Goal: Information Seeking & Learning: Compare options

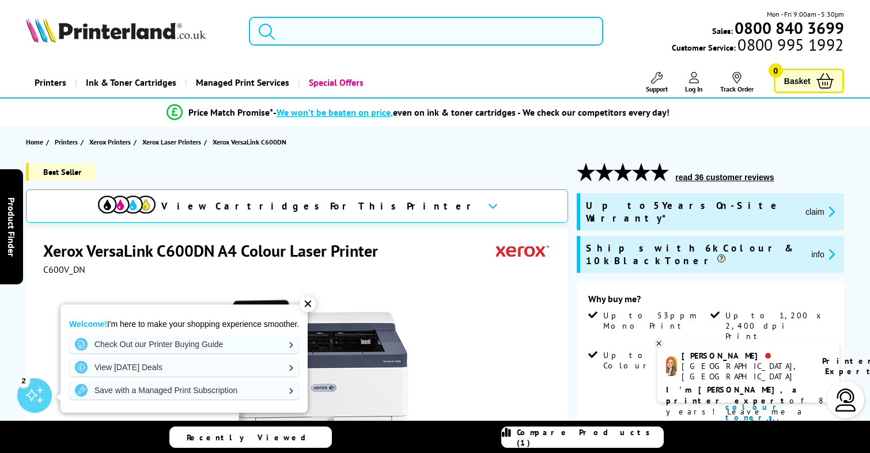
click at [401, 33] on input "search" at bounding box center [426, 31] width 354 height 29
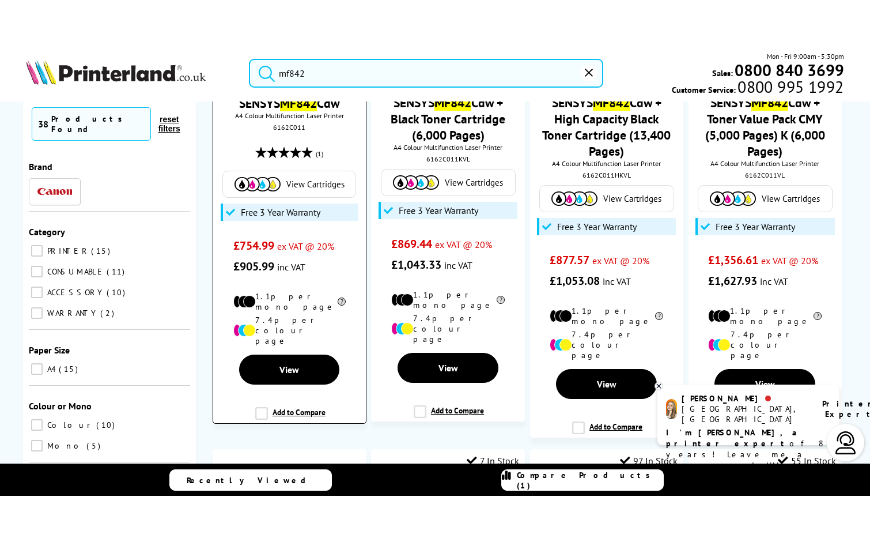
scroll to position [288, 0]
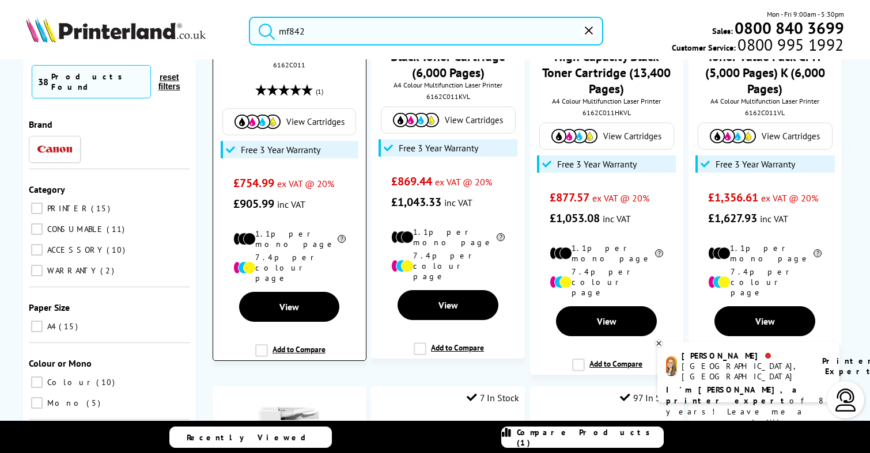
type input "mf842"
click at [266, 345] on label "Add to Compare" at bounding box center [290, 356] width 70 height 22
click at [0, 0] on input "Add to Compare" at bounding box center [0, 0] width 0 height 0
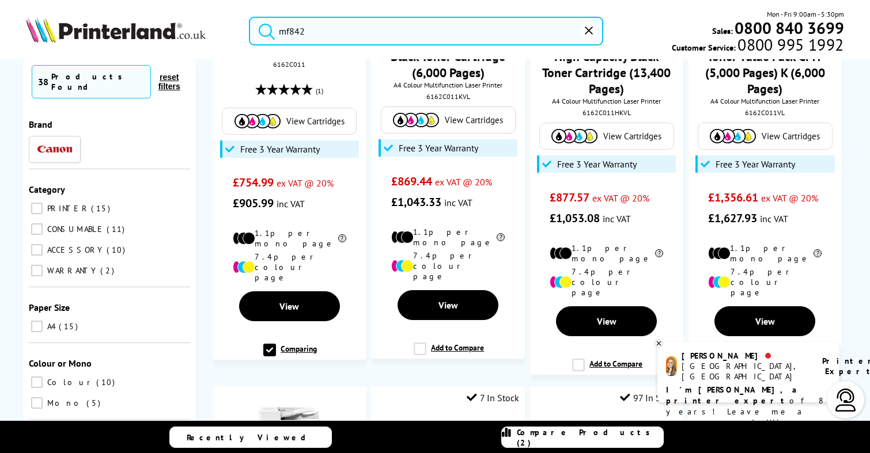
click at [593, 438] on span "Compare Products (2)" at bounding box center [590, 438] width 146 height 21
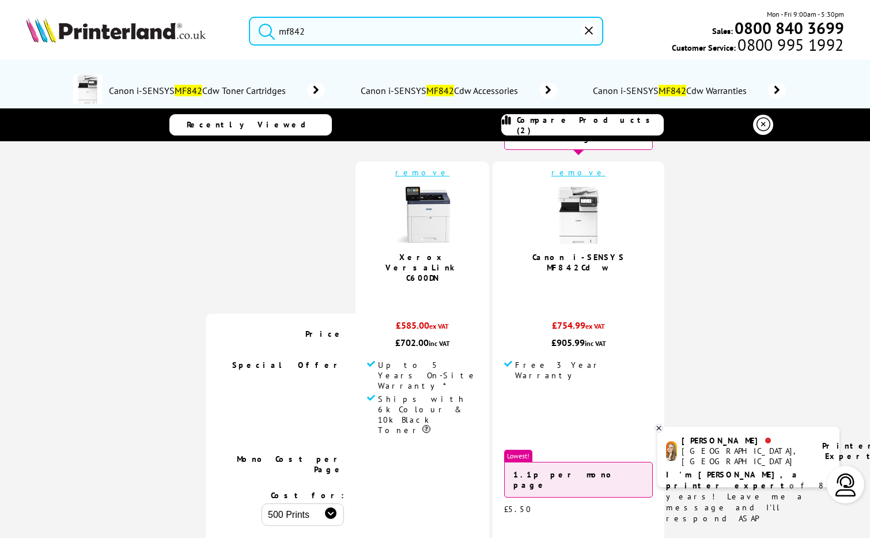
scroll to position [58, 0]
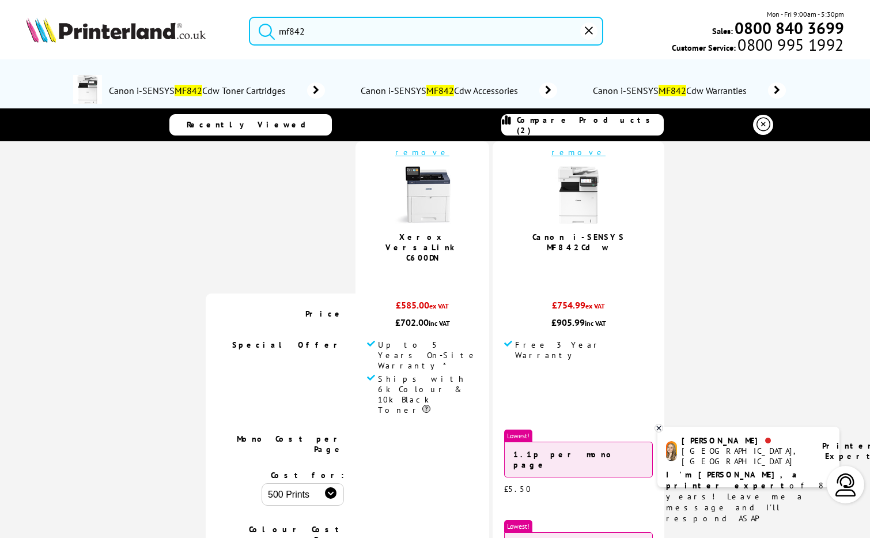
drag, startPoint x: 343, startPoint y: 32, endPoint x: 202, endPoint y: 22, distance: 141.5
click at [202, 22] on div "mf842 Mon - Fri 9:00am - 5:30pm Sales: 0800 840 3699 Customer Service: 0800 995…" at bounding box center [435, 34] width 870 height 51
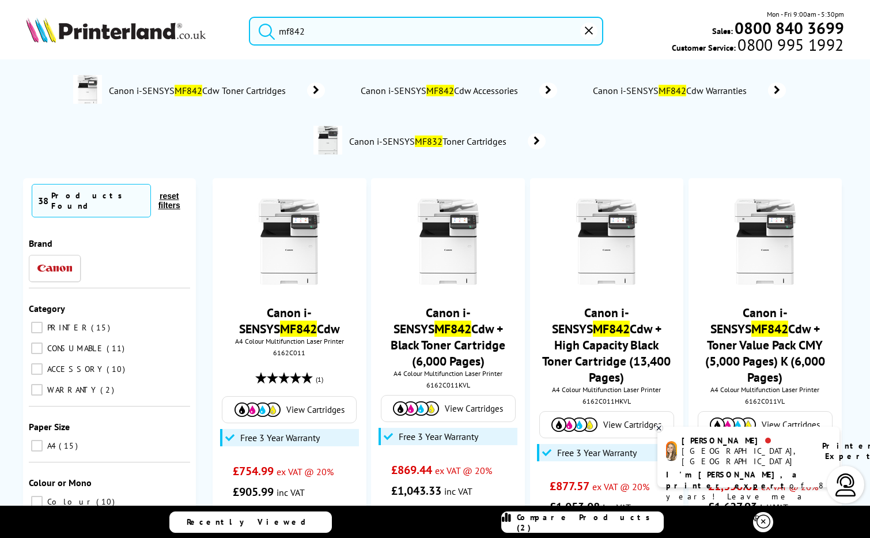
scroll to position [0, 0]
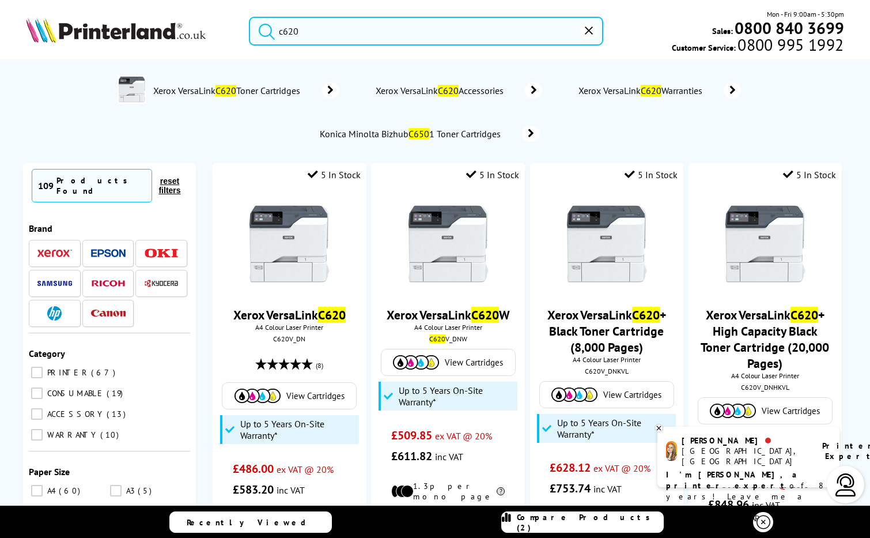
click at [249, 17] on button "submit" at bounding box center [263, 29] width 29 height 25
click at [307, 36] on input "c620" at bounding box center [426, 31] width 354 height 29
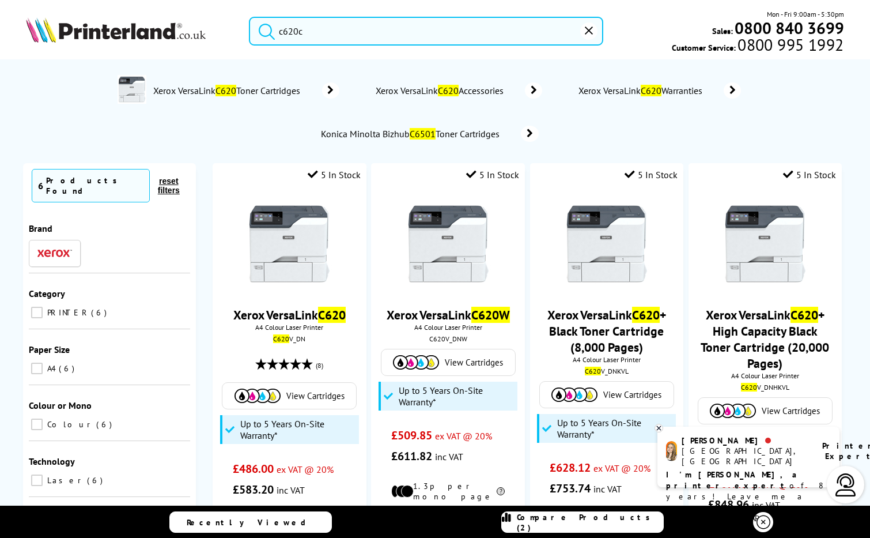
type input "c620c"
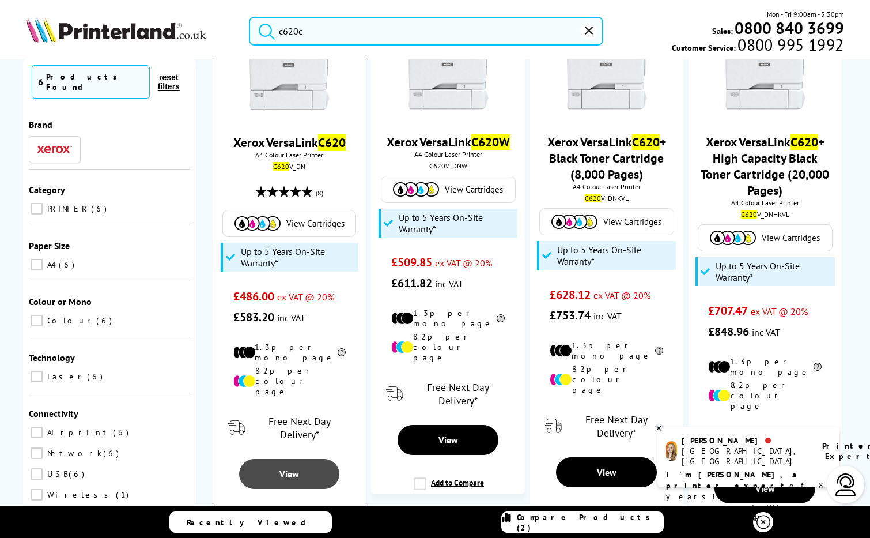
scroll to position [230, 0]
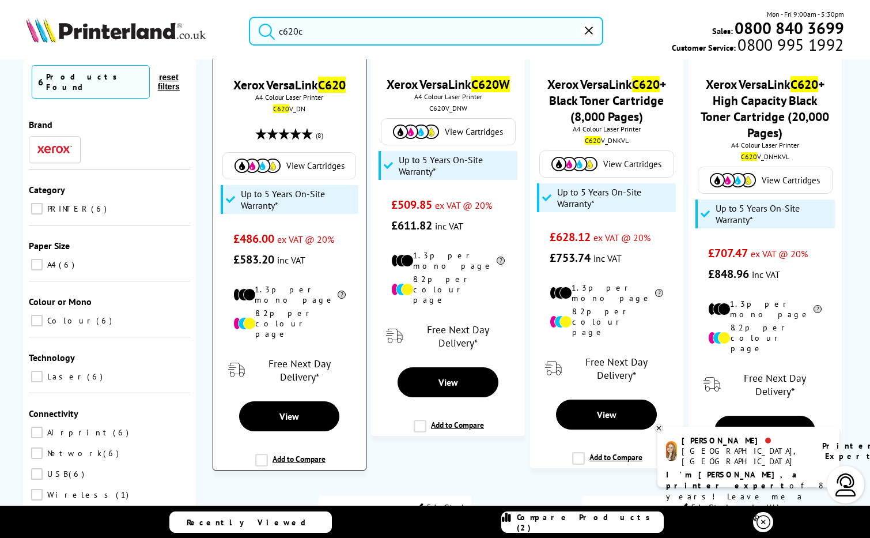
click at [262, 453] on label "Add to Compare" at bounding box center [290, 464] width 70 height 22
click at [0, 0] on input "Add to Compare" at bounding box center [0, 0] width 0 height 0
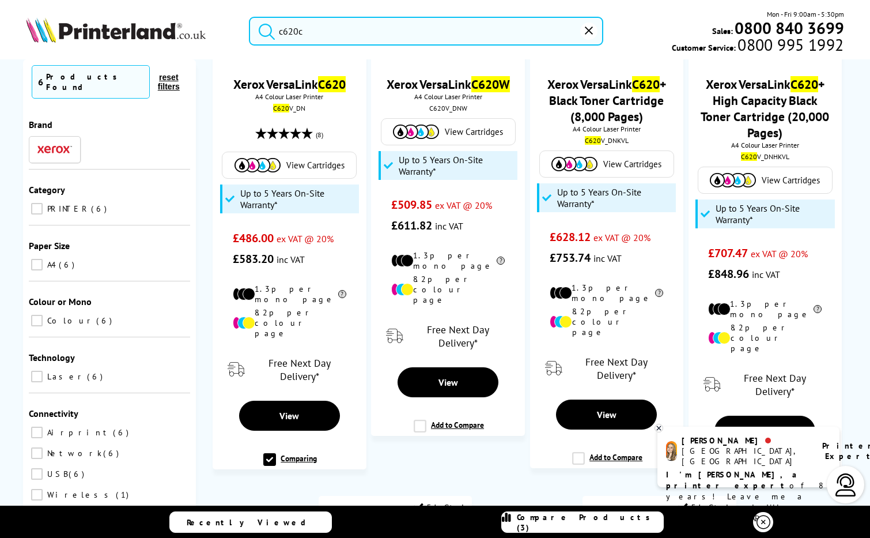
click at [549, 453] on link "Compare Products (3)" at bounding box center [582, 521] width 162 height 21
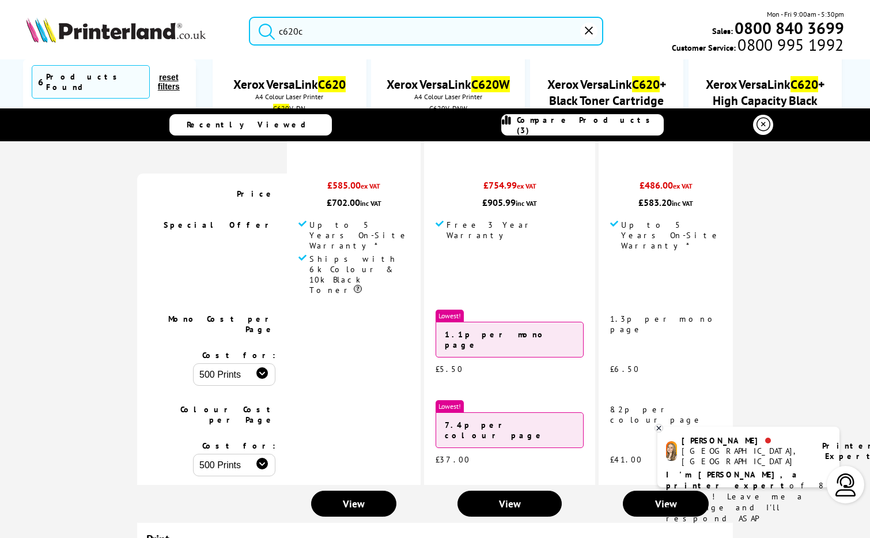
scroll to position [0, 0]
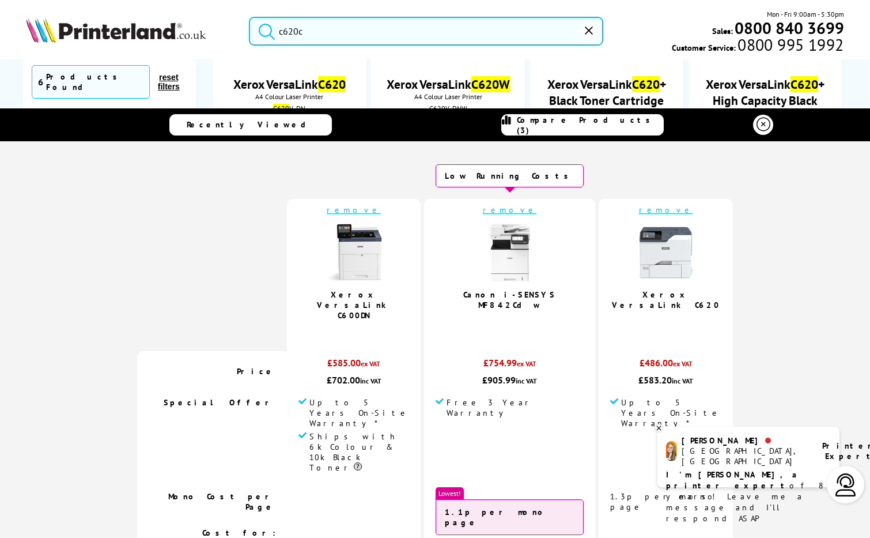
drag, startPoint x: 390, startPoint y: 29, endPoint x: 217, endPoint y: 22, distance: 173.6
click at [217, 21] on div "c620c Mon - Fri 9:00am - 5:30pm Sales: 0800 840 3699 Customer Service: 0800 995…" at bounding box center [435, 34] width 870 height 51
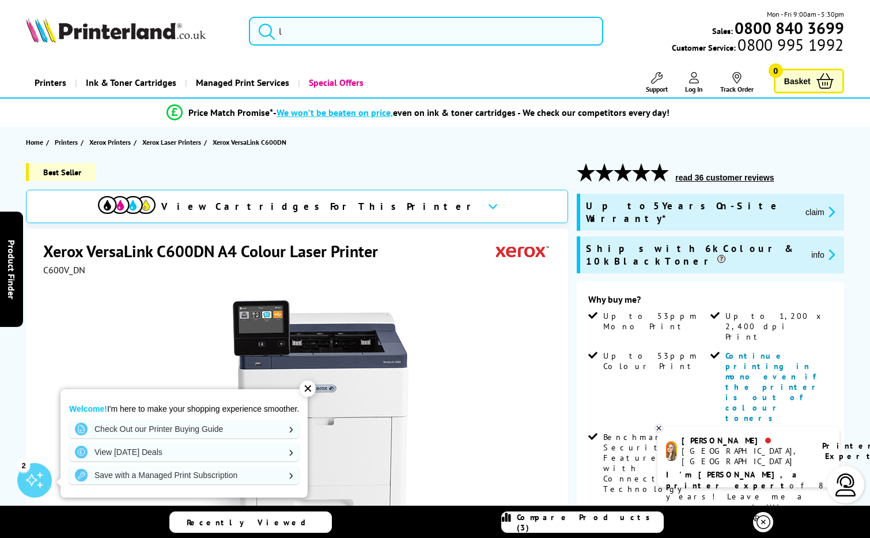
scroll to position [161, 0]
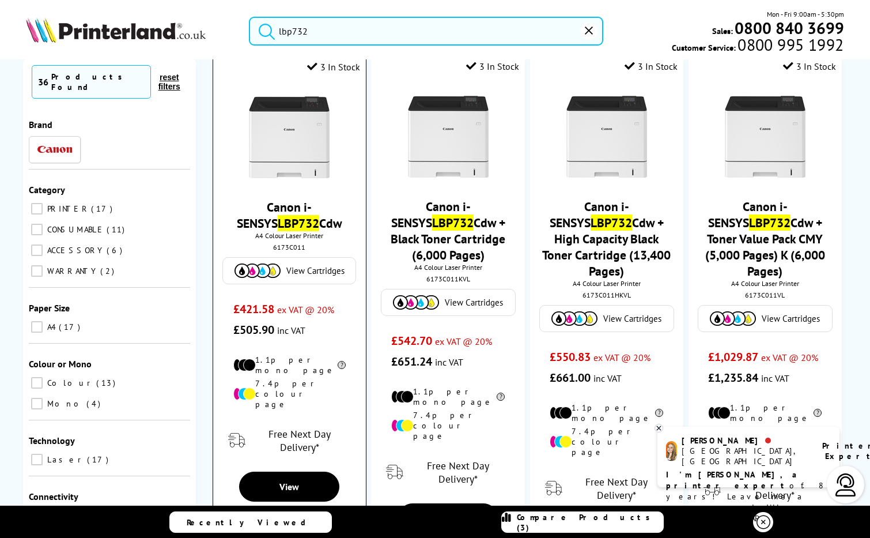
scroll to position [173, 0]
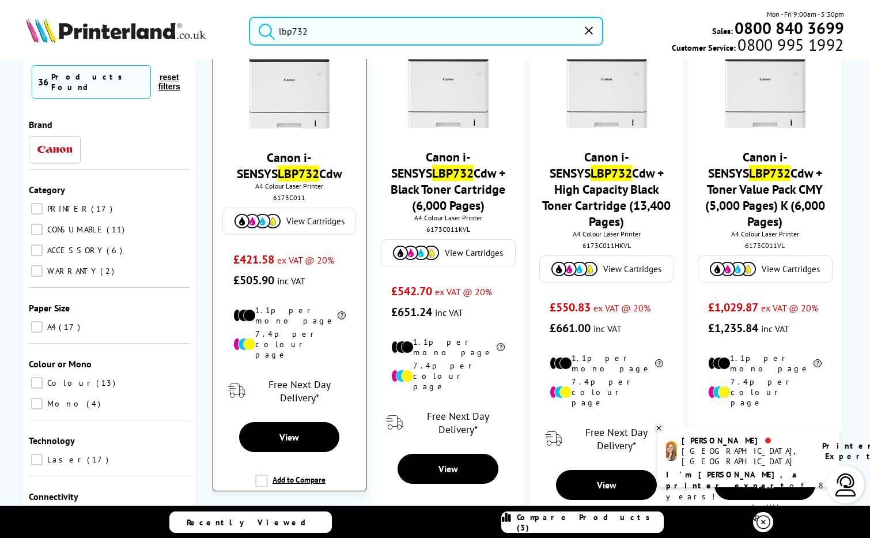
type input "lbp732"
click at [260, 453] on label "Add to Compare" at bounding box center [290, 485] width 70 height 22
click at [0, 0] on input "Add to Compare" at bounding box center [0, 0] width 0 height 0
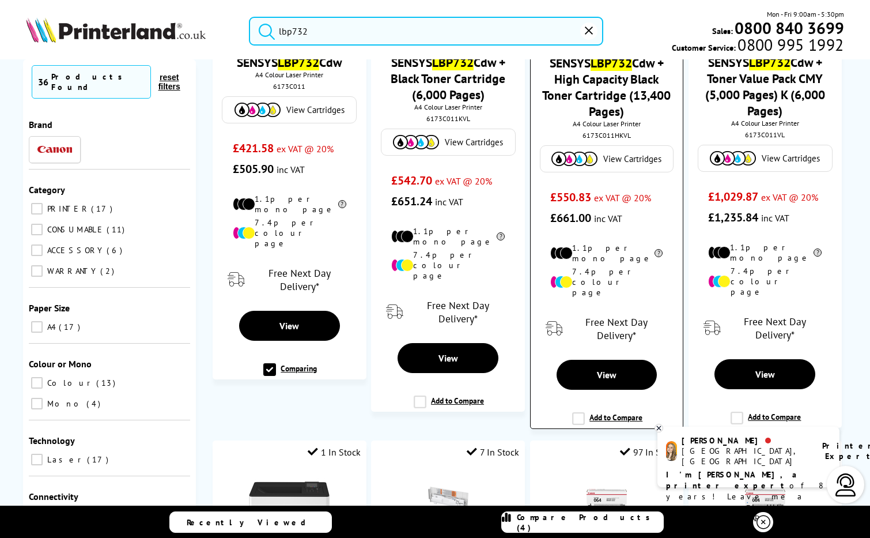
scroll to position [288, 0]
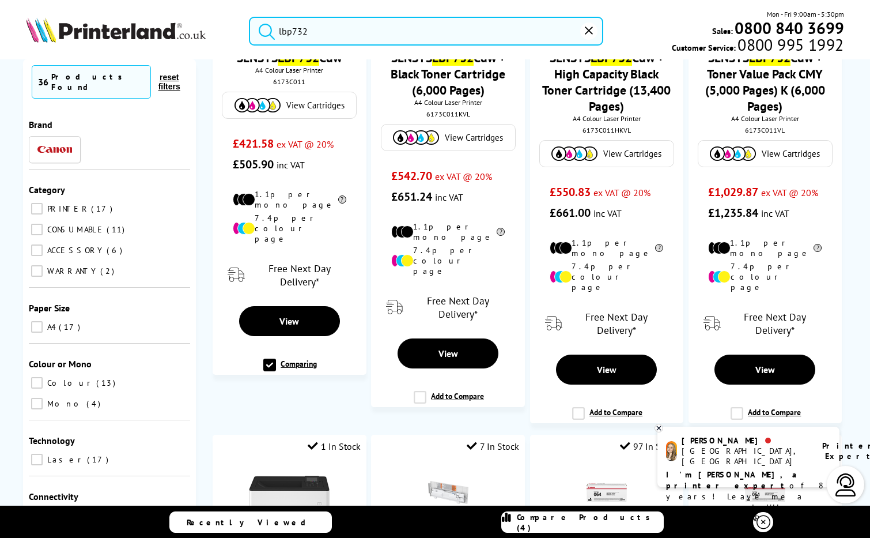
click at [602, 453] on link "Compare Products (4)" at bounding box center [582, 521] width 162 height 21
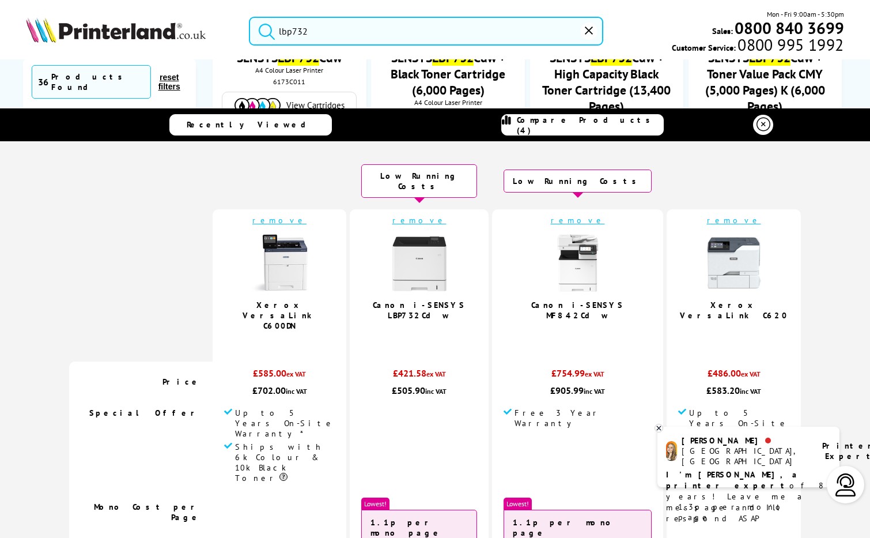
scroll to position [58, 0]
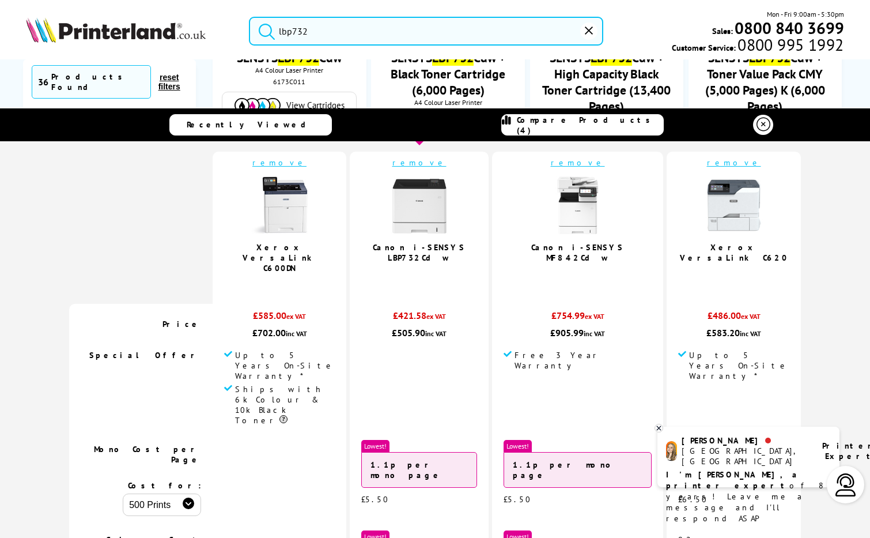
click at [570, 157] on link "remove" at bounding box center [578, 162] width 54 height 10
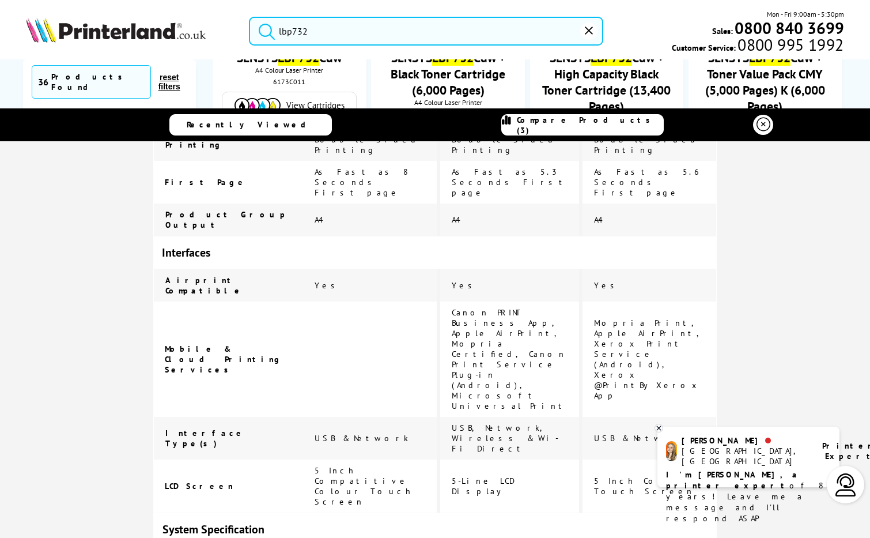
scroll to position [864, 0]
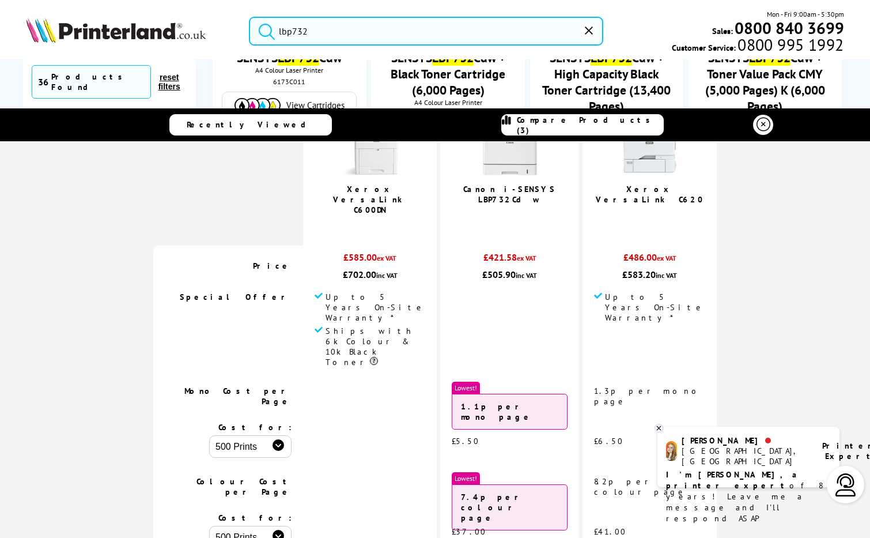
scroll to position [115, 0]
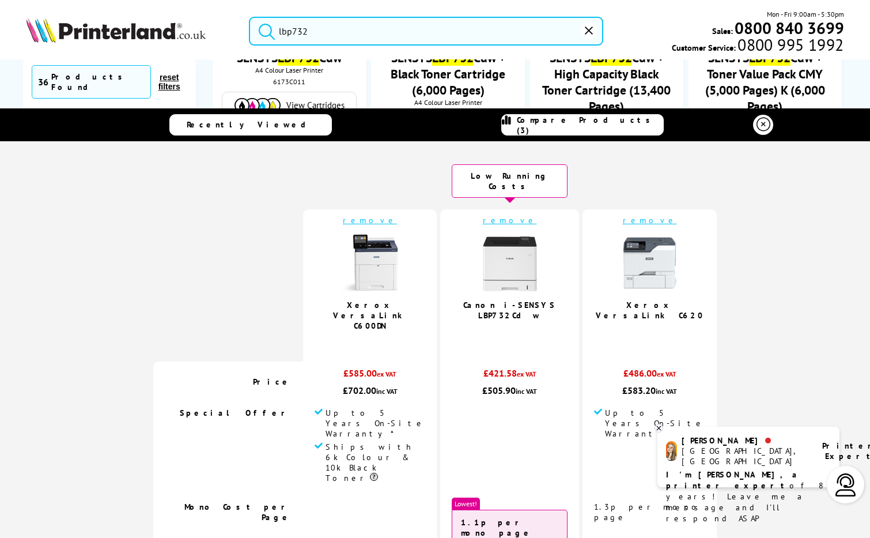
scroll to position [58, 0]
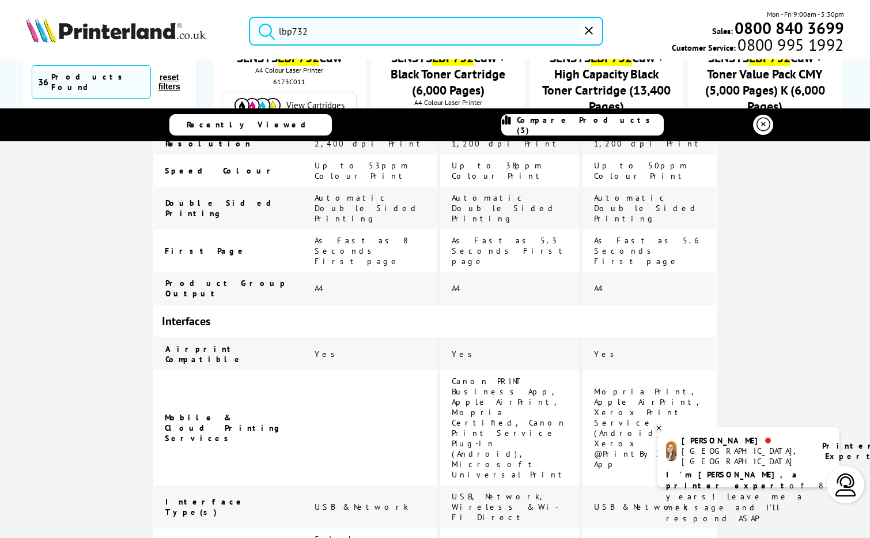
scroll to position [749, 0]
